Goal: Communication & Community: Answer question/provide support

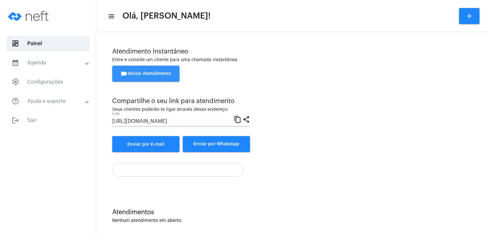
click at [155, 73] on span "videocam Iniciar Atendimento" at bounding box center [146, 74] width 51 height 4
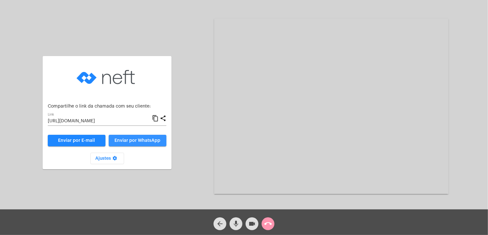
click at [139, 141] on span "Enviar por WhatsApp" at bounding box center [138, 141] width 46 height 4
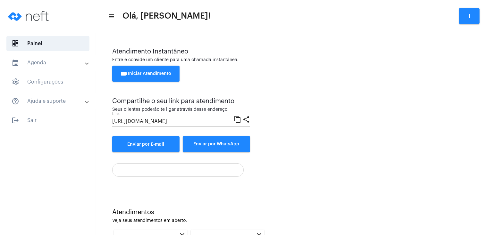
scroll to position [87, 0]
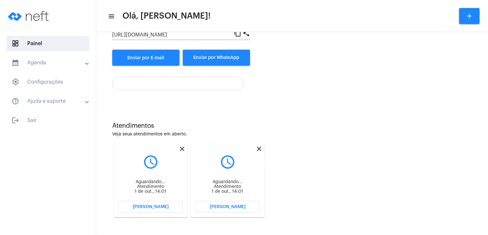
click at [258, 147] on mat-icon "close" at bounding box center [259, 149] width 8 height 8
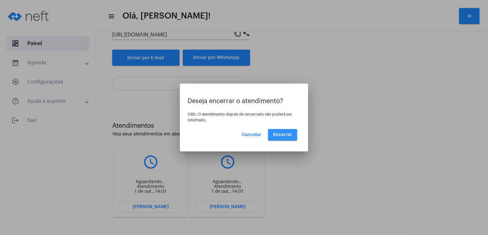
click at [279, 132] on button "Encerrar" at bounding box center [282, 135] width 29 height 12
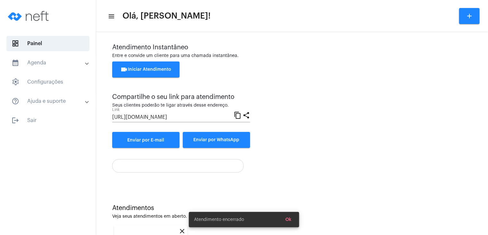
scroll to position [87, 0]
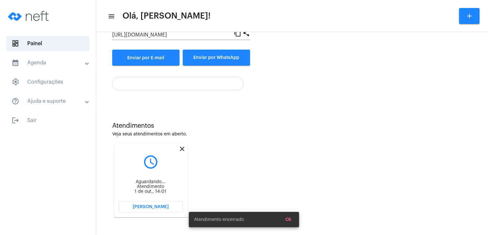
click at [181, 149] on mat-icon "close" at bounding box center [182, 149] width 8 height 8
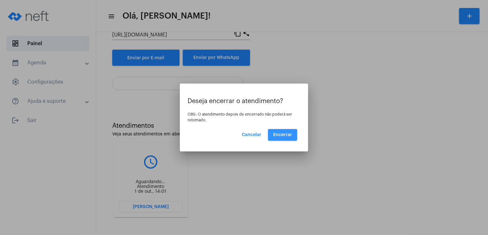
click at [283, 135] on span "Encerrar" at bounding box center [282, 135] width 19 height 4
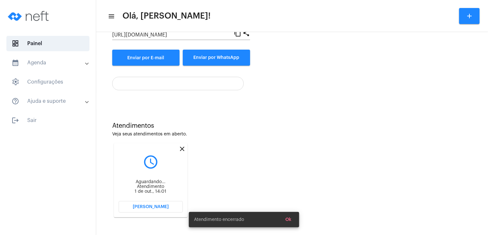
scroll to position [4, 0]
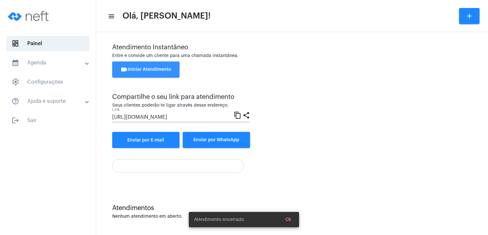
click at [156, 68] on span "videocam Iniciar Atendimento" at bounding box center [146, 69] width 51 height 4
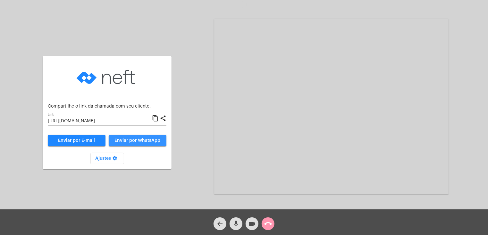
click at [128, 141] on span "Enviar por WhatsApp" at bounding box center [138, 141] width 46 height 4
drag, startPoint x: 245, startPoint y: 3, endPoint x: 131, endPoint y: 4, distance: 114.5
click at [245, 3] on span at bounding box center [244, 4] width 5 height 6
